Goal: Task Accomplishment & Management: Use online tool/utility

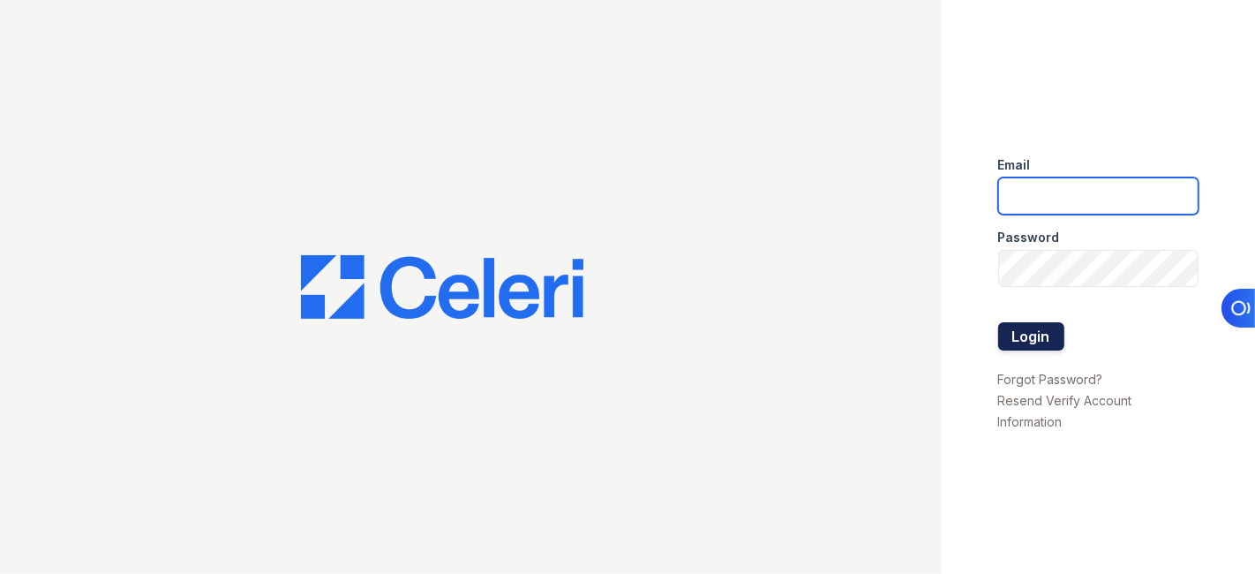
type input "[EMAIL_ADDRESS][DOMAIN_NAME]"
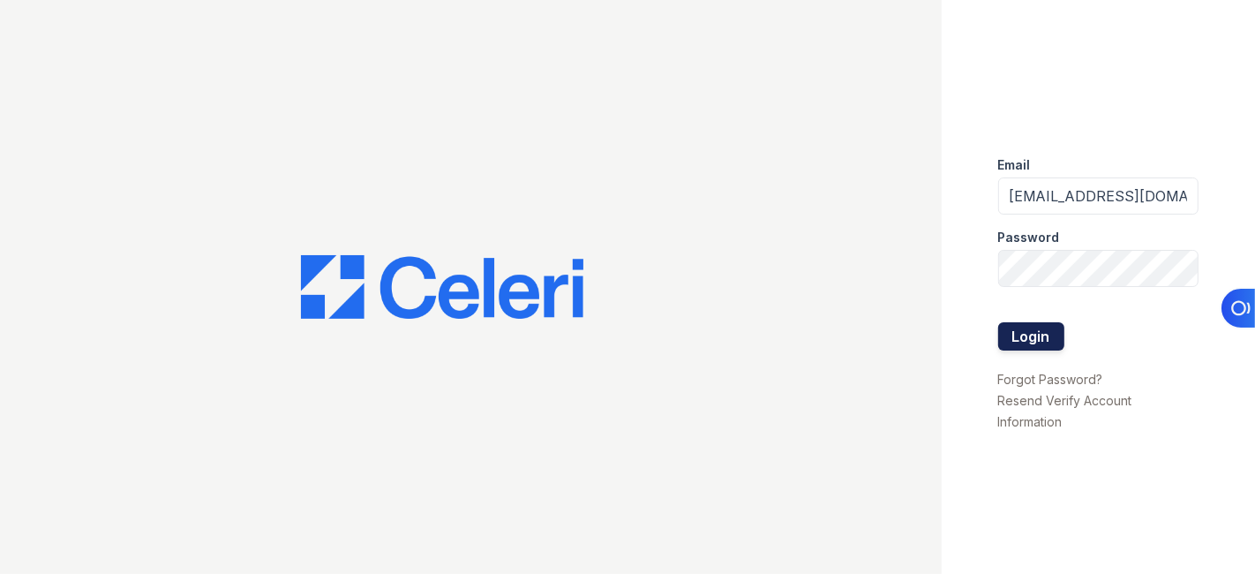
click at [1040, 334] on button "Login" at bounding box center [1031, 336] width 66 height 28
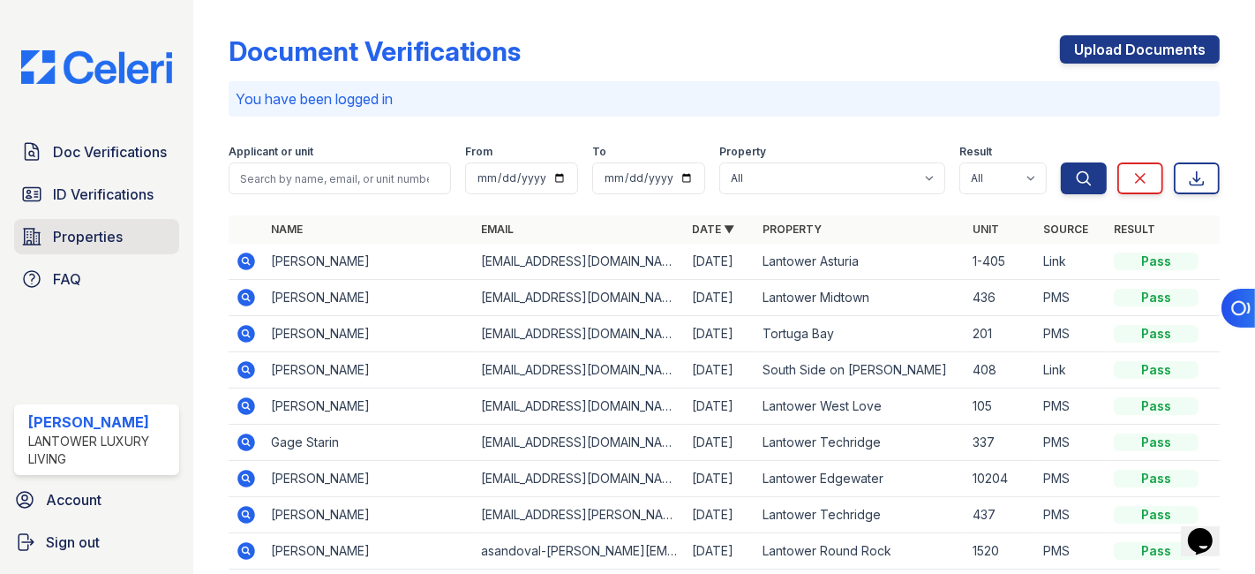
click at [97, 238] on span "Properties" at bounding box center [88, 236] width 70 height 21
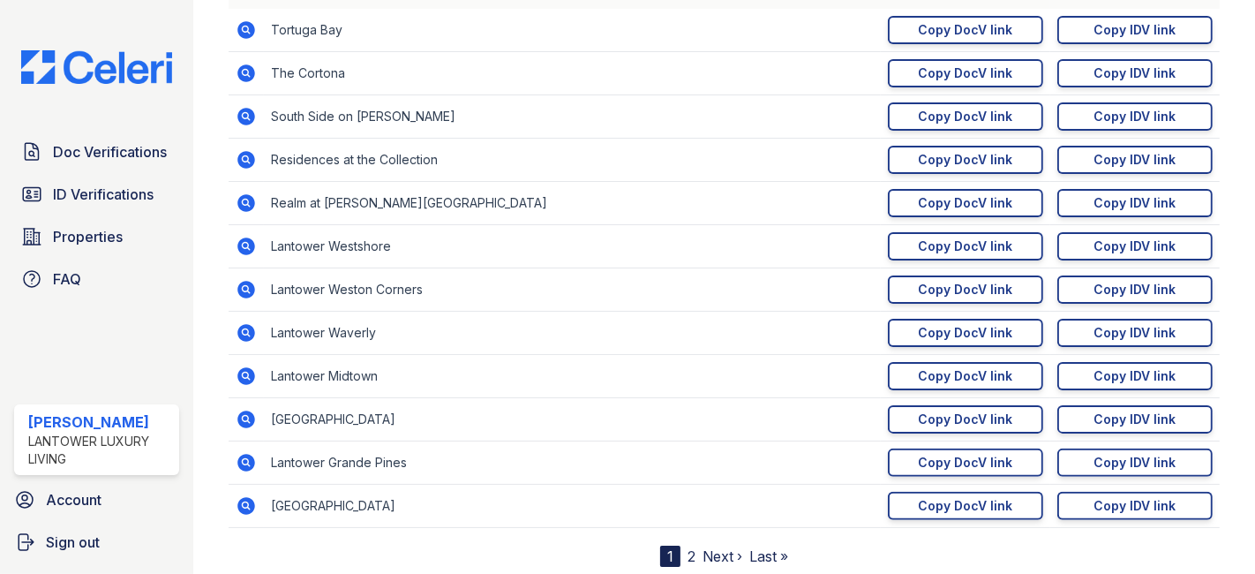
scroll to position [294, 0]
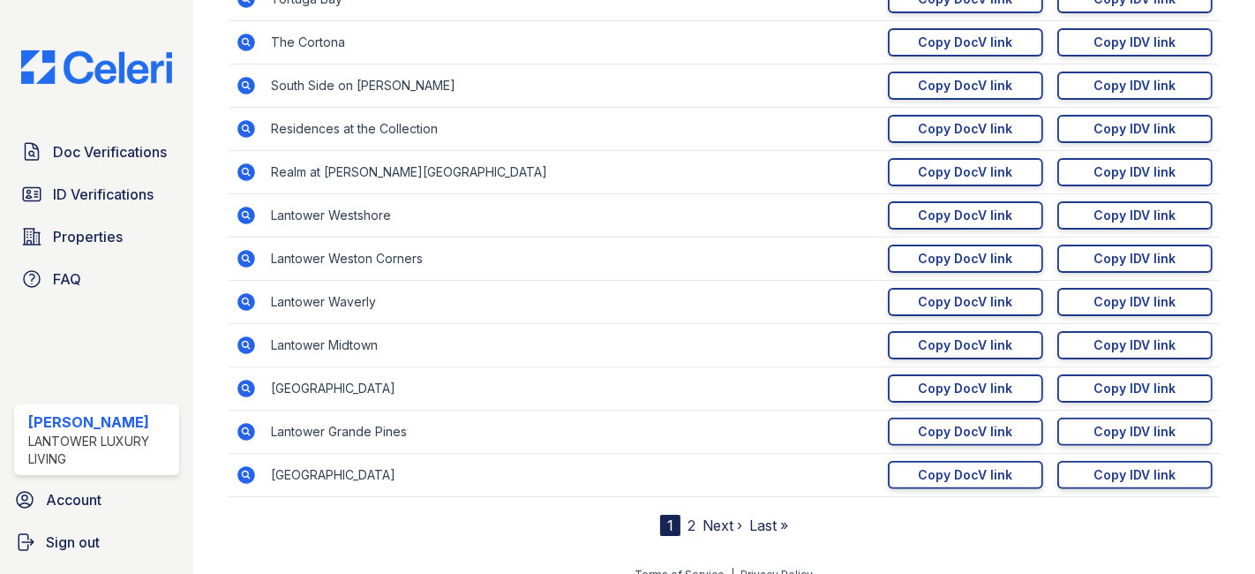
click at [687, 521] on link "2" at bounding box center [691, 525] width 8 height 18
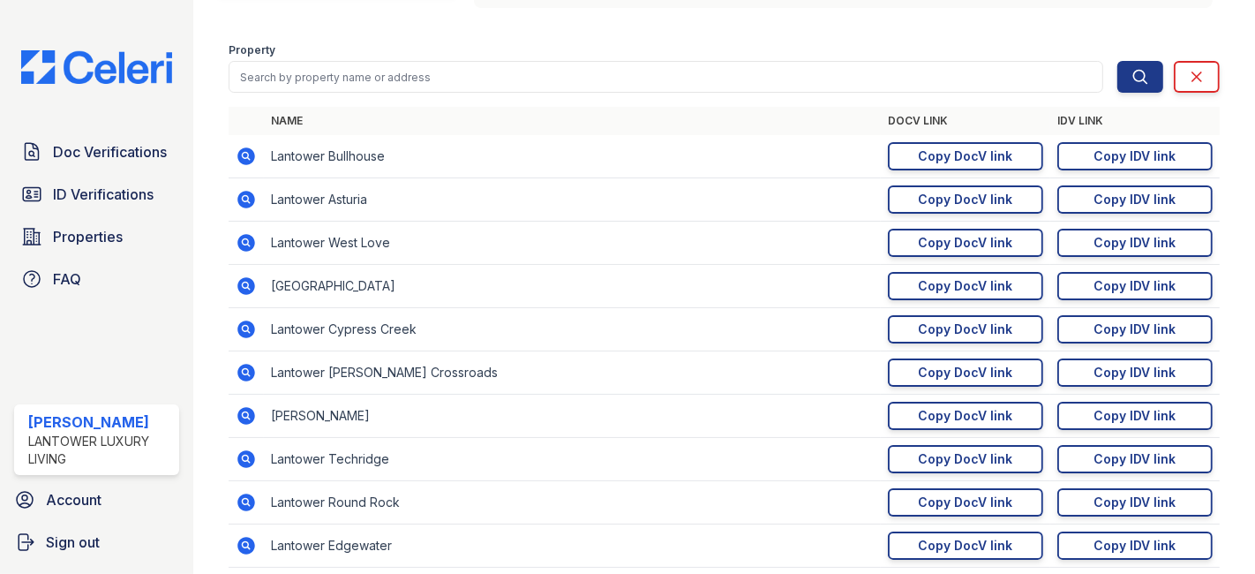
scroll to position [196, 0]
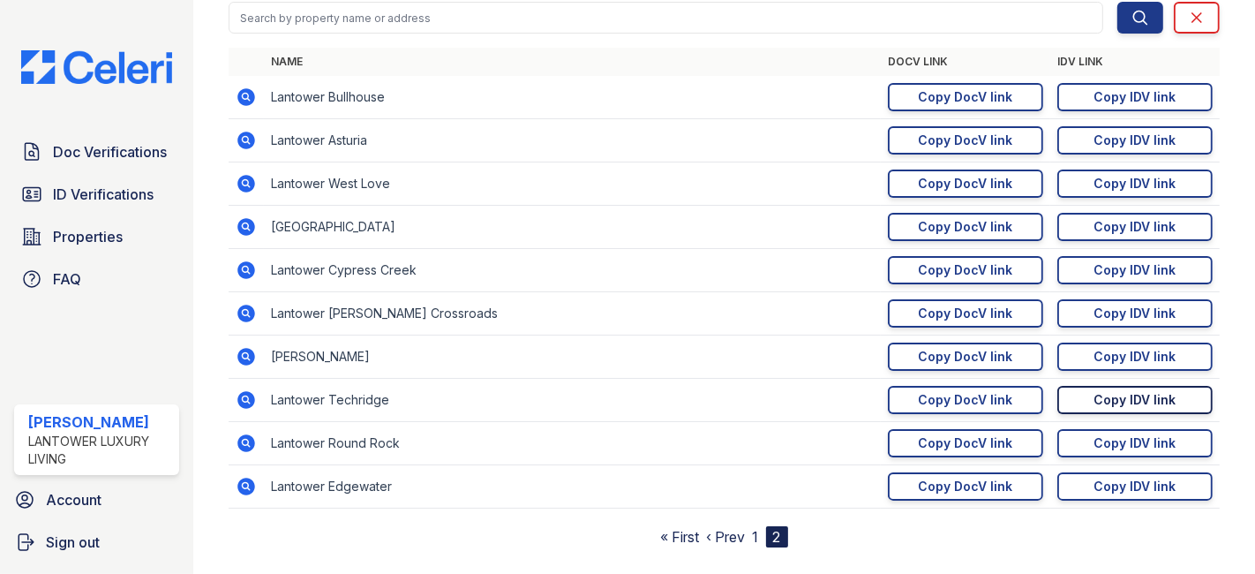
click at [1096, 397] on div "Copy IDV link" at bounding box center [1135, 400] width 82 height 18
